Goal: Navigation & Orientation: Find specific page/section

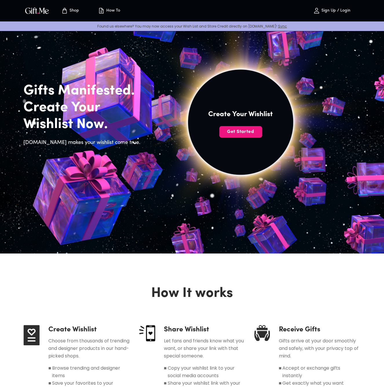
click at [38, 11] on img "button" at bounding box center [37, 10] width 26 height 8
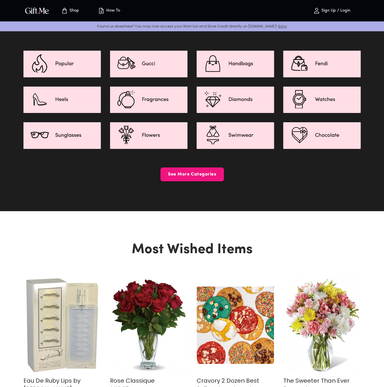
scroll to position [857, 0]
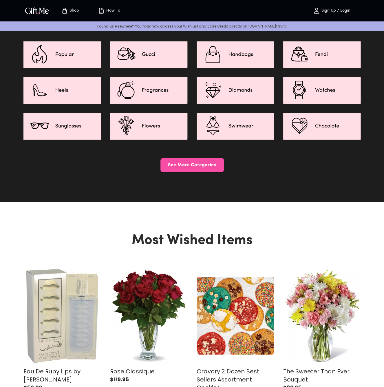
click at [193, 162] on span "See More Categories" at bounding box center [191, 165] width 63 height 6
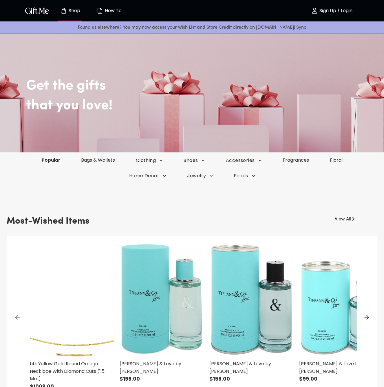
click at [54, 159] on link "Popular" at bounding box center [50, 160] width 39 height 7
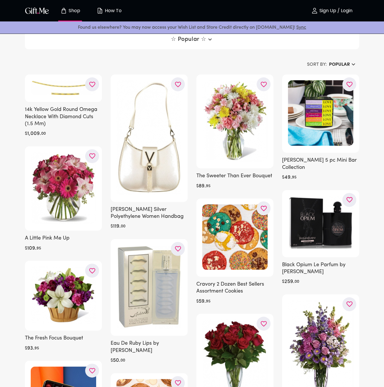
click at [112, 12] on p "How To" at bounding box center [112, 10] width 18 height 5
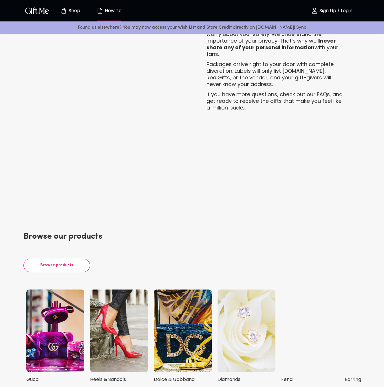
scroll to position [1157, 0]
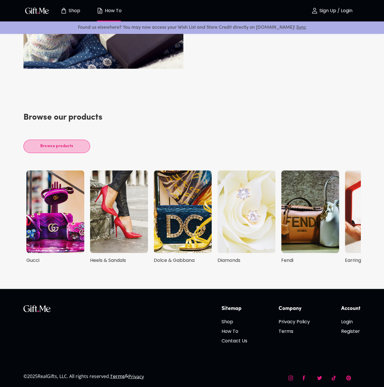
click at [58, 146] on span "Browse products" at bounding box center [57, 146] width 52 height 6
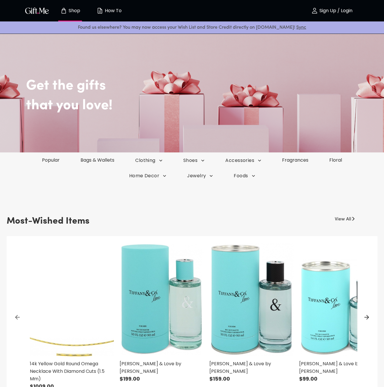
click at [340, 218] on link "View All" at bounding box center [342, 217] width 16 height 9
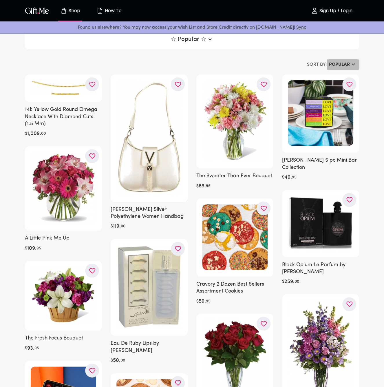
click at [341, 65] on h6 "Popular" at bounding box center [339, 64] width 21 height 7
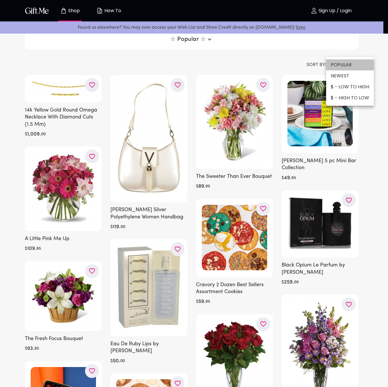
click at [341, 65] on li "POPULAR" at bounding box center [350, 64] width 48 height 11
